Goal: Transaction & Acquisition: Purchase product/service

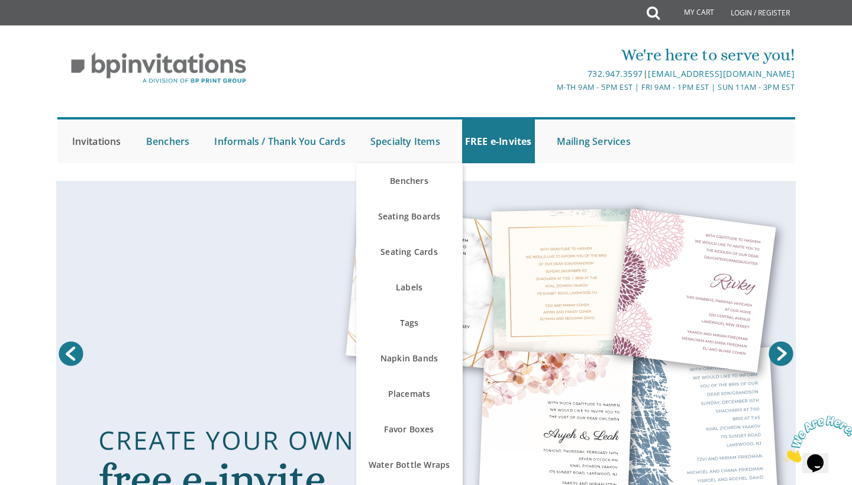
click at [86, 143] on link "Invitations" at bounding box center [96, 142] width 55 height 44
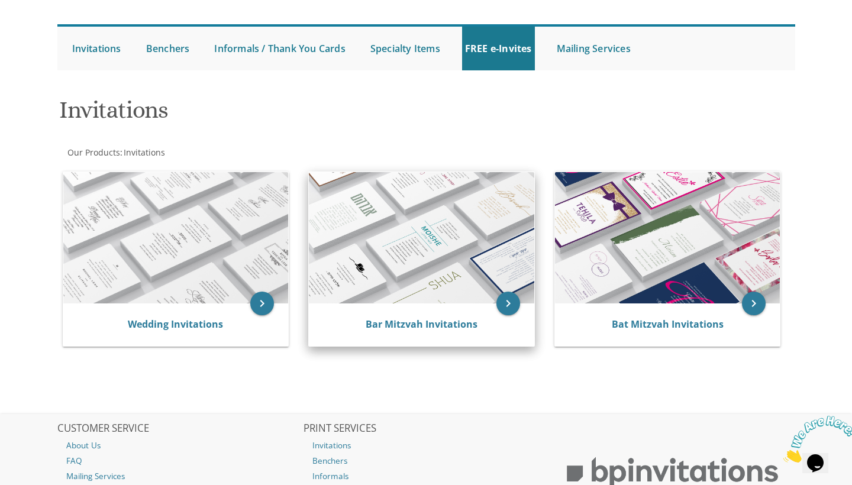
scroll to position [120, 0]
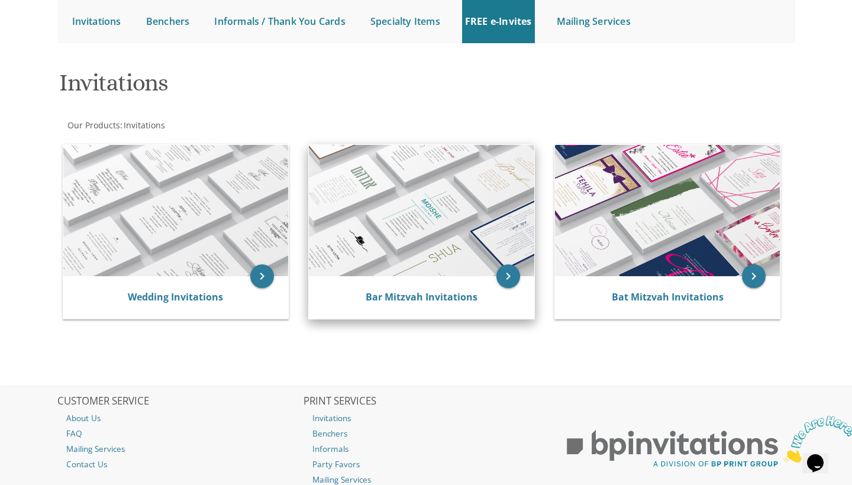
click at [384, 280] on div "Bar Mitzvah Invitations" at bounding box center [421, 297] width 225 height 43
click at [508, 275] on icon "keyboard_arrow_right" at bounding box center [508, 277] width 24 height 24
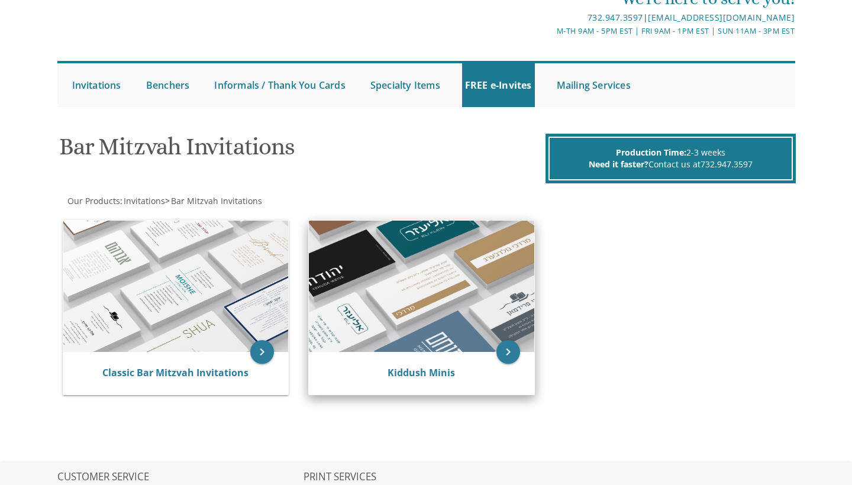
scroll to position [57, 0]
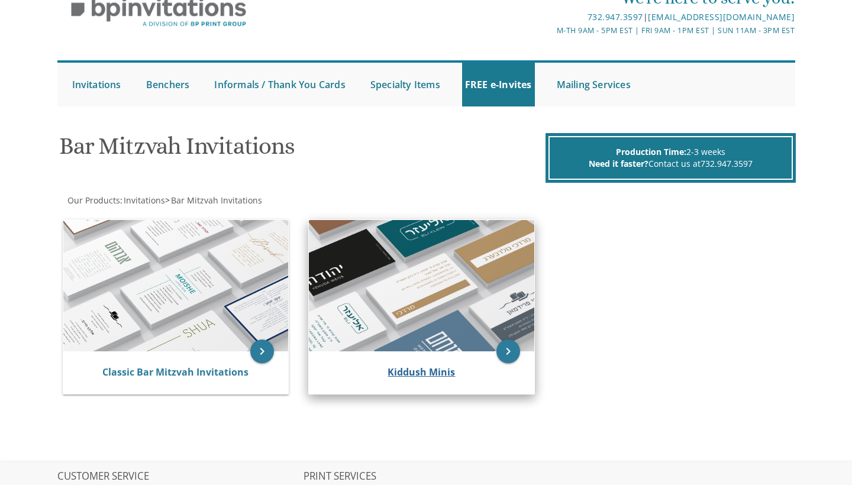
click at [398, 372] on link "Kiddush Minis" at bounding box center [421, 372] width 67 height 13
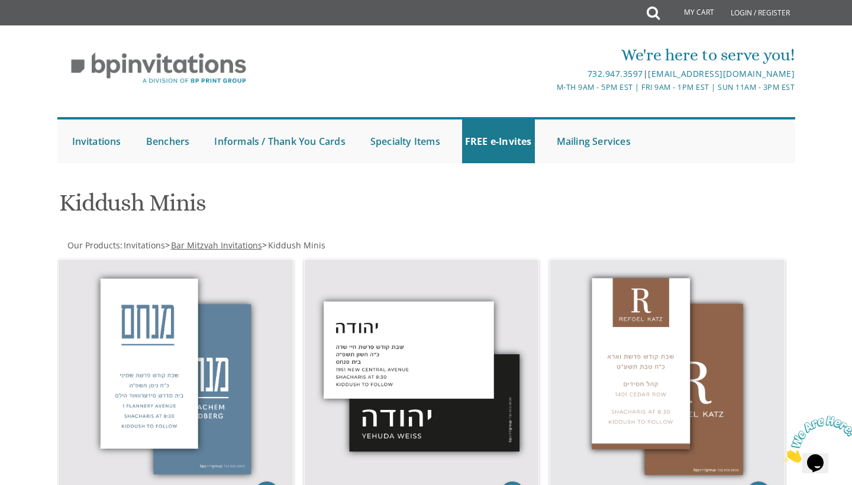
click at [201, 245] on span "Bar Mitzvah Invitations" at bounding box center [216, 245] width 91 height 11
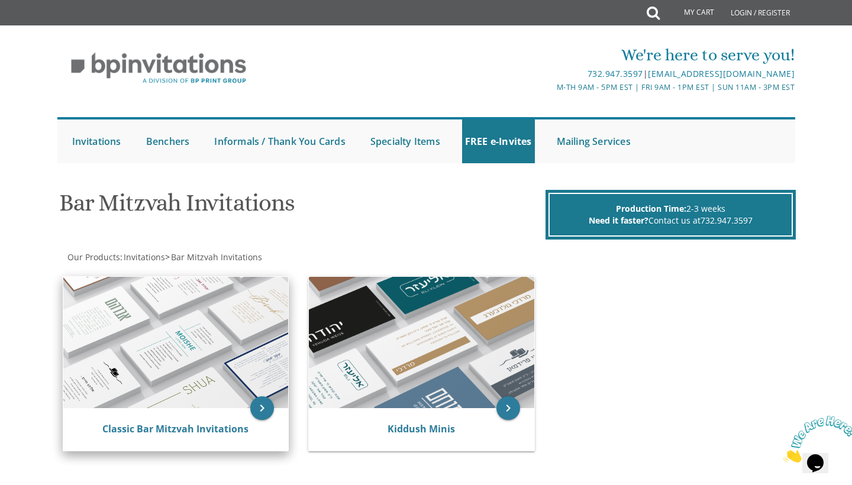
click at [189, 376] on img at bounding box center [175, 342] width 225 height 131
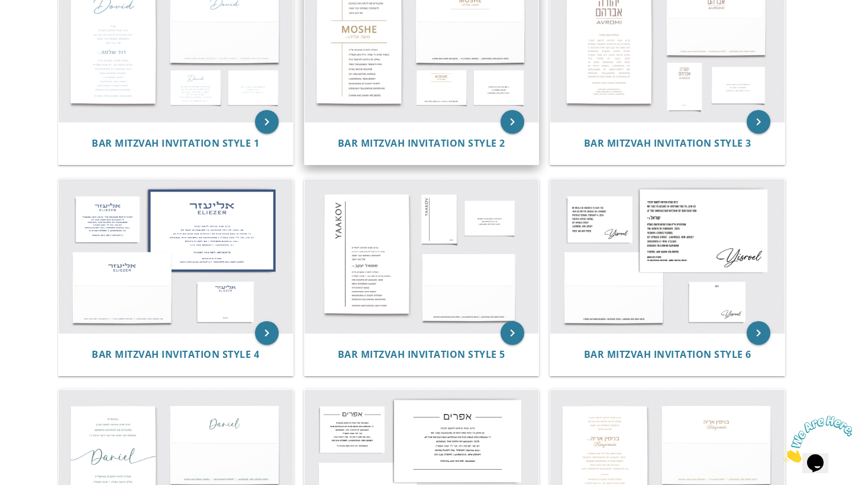
scroll to position [307, 0]
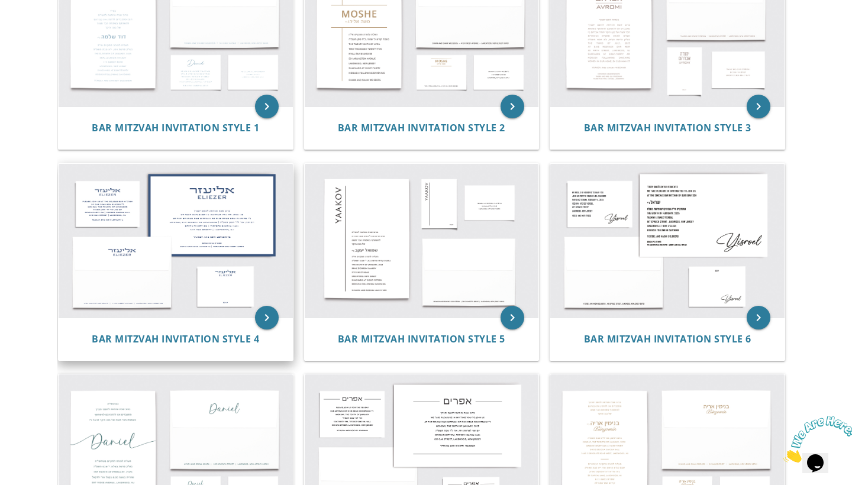
click at [199, 252] on img at bounding box center [176, 241] width 234 height 154
click at [262, 314] on icon "keyboard_arrow_right" at bounding box center [267, 318] width 24 height 24
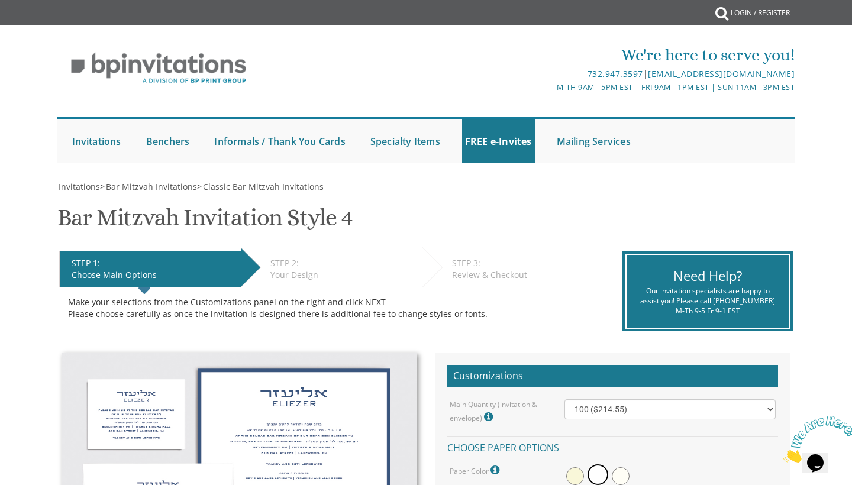
click at [364, 402] on img at bounding box center [240, 470] width 356 height 234
